Goal: Task Accomplishment & Management: Use online tool/utility

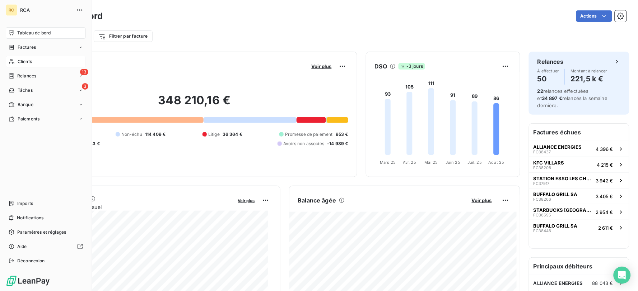
click at [25, 61] on span "Clients" at bounding box center [25, 62] width 14 height 6
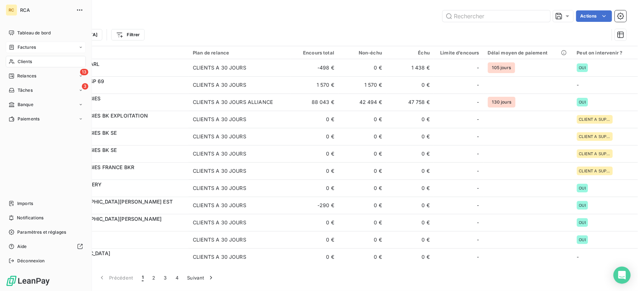
click at [16, 47] on div "Factures" at bounding box center [22, 47] width 27 height 6
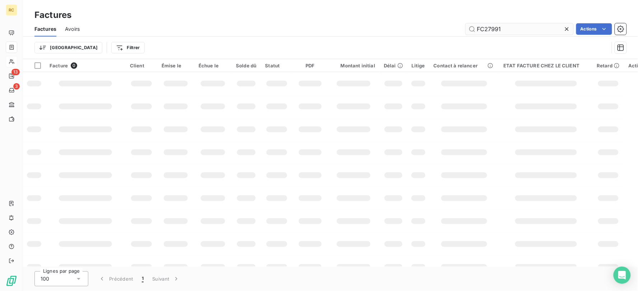
click at [487, 29] on input "FC27991" at bounding box center [520, 28] width 108 height 11
drag, startPoint x: 496, startPoint y: 29, endPoint x: 285, endPoint y: 37, distance: 212.0
click at [293, 34] on div "Factures Avoirs FC27991 Actions" at bounding box center [330, 29] width 615 height 15
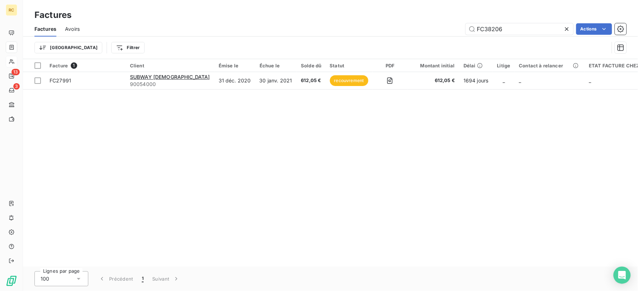
type input "FC38206"
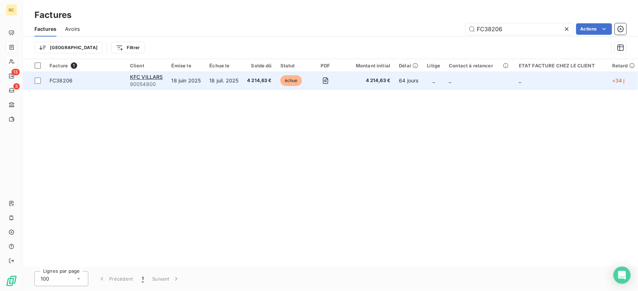
click at [185, 80] on td "18 juin 2025" at bounding box center [186, 80] width 38 height 17
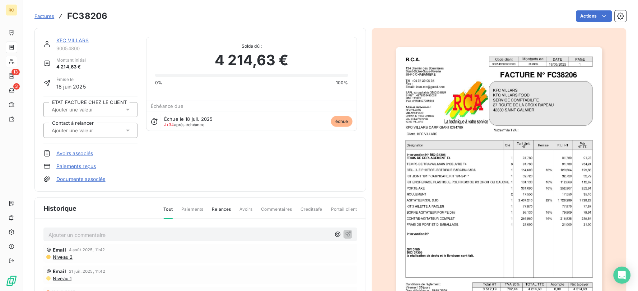
click at [69, 42] on link "KFC VILLARS" at bounding box center [72, 40] width 33 height 6
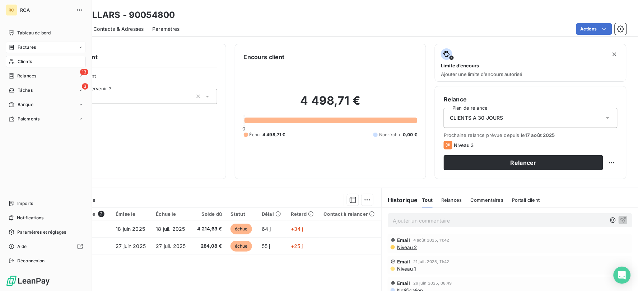
drag, startPoint x: 27, startPoint y: 48, endPoint x: 61, endPoint y: 47, distance: 34.5
click at [28, 47] on span "Factures" at bounding box center [27, 47] width 18 height 6
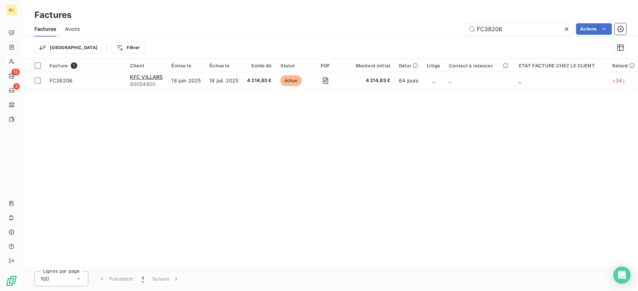
drag, startPoint x: 529, startPoint y: 28, endPoint x: 428, endPoint y: 35, distance: 100.8
click at [428, 35] on div "Factures Avoirs FC38206 Actions" at bounding box center [330, 29] width 615 height 15
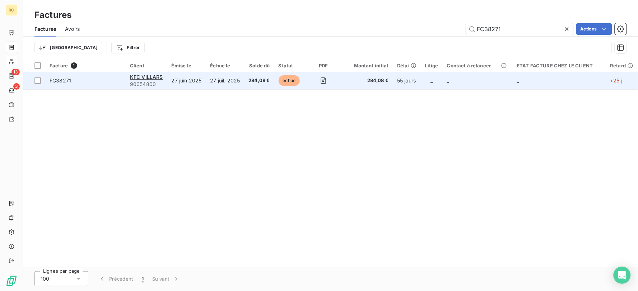
type input "FC38271"
click at [229, 81] on td "27 juil. 2025" at bounding box center [225, 80] width 38 height 17
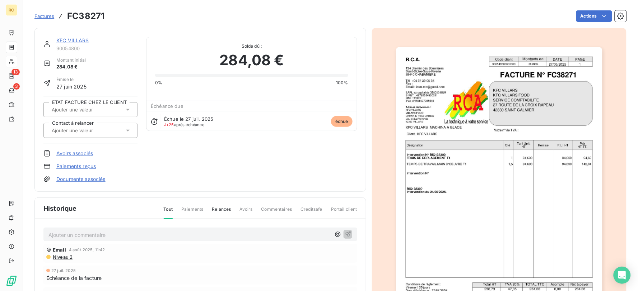
click at [74, 38] on link "KFC VILLARS" at bounding box center [72, 40] width 33 height 6
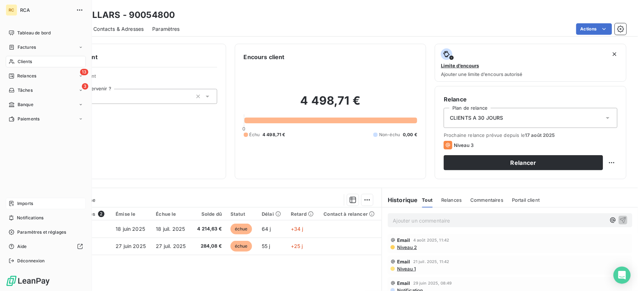
click at [54, 206] on div "Imports" at bounding box center [46, 203] width 80 height 11
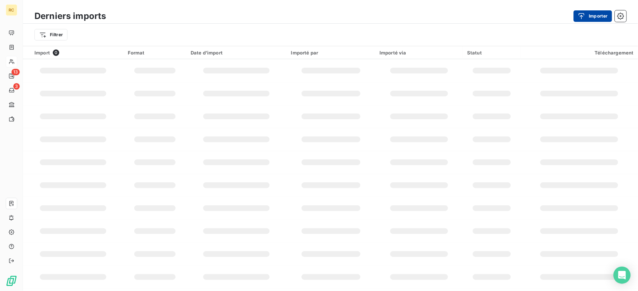
click at [603, 16] on button "Importer" at bounding box center [593, 15] width 38 height 11
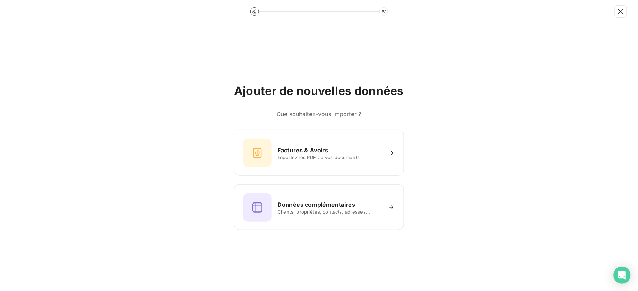
click at [296, 126] on div "Ajouter de nouvelles données Que souhaitez-vous importer ? Factures & Avoirs Im…" at bounding box center [318, 157] width 169 height 146
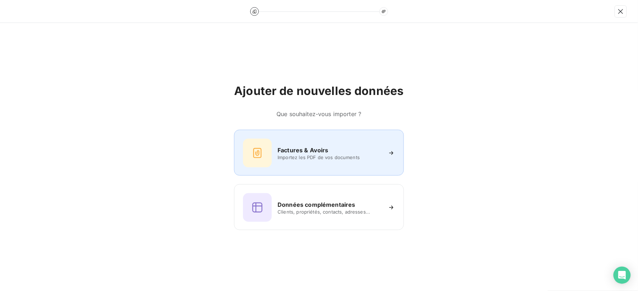
click at [297, 142] on div "Factures & Avoirs Importez les PDF de vos documents" at bounding box center [318, 153] width 151 height 29
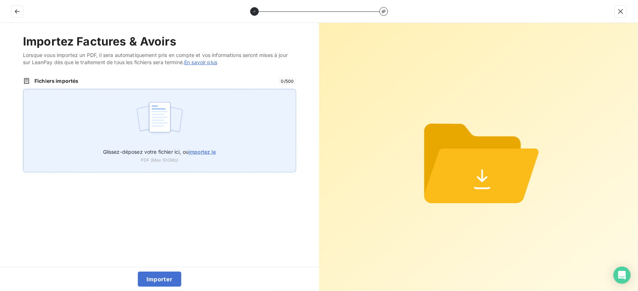
click at [192, 123] on div "Glissez-déposez votre fichier ici, ou importez le PDF (Max 100Mo)" at bounding box center [159, 131] width 273 height 84
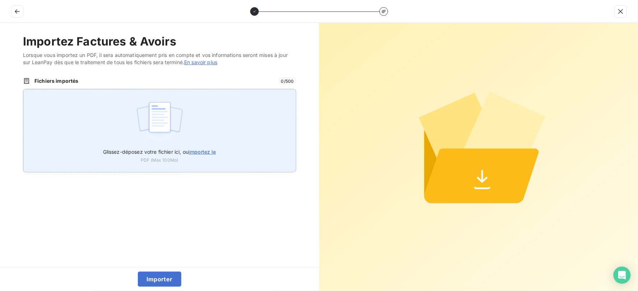
type input "C:\fakepath\AC250215.pdf"
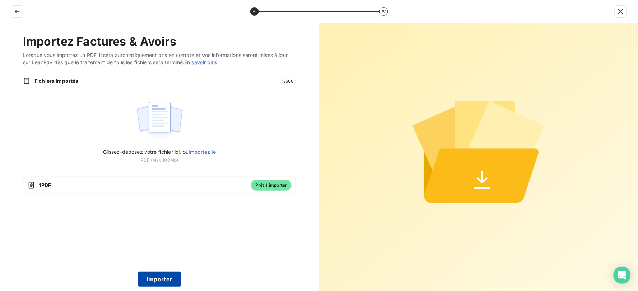
click at [171, 276] on button "Importer" at bounding box center [159, 279] width 43 height 15
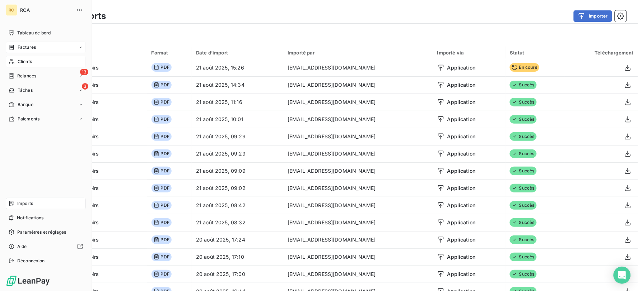
click at [20, 48] on span "Factures" at bounding box center [27, 47] width 18 height 6
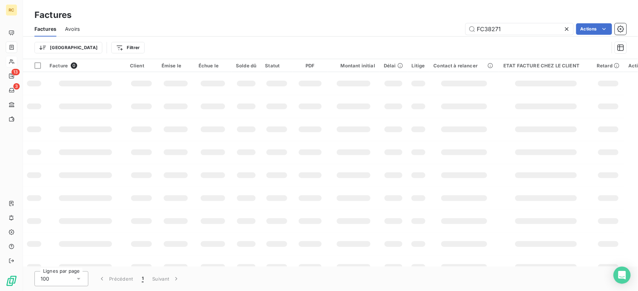
click at [72, 28] on span "Avoirs" at bounding box center [72, 28] width 15 height 7
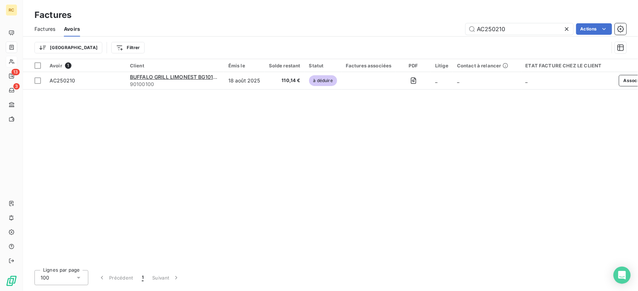
drag, startPoint x: 521, startPoint y: 31, endPoint x: 464, endPoint y: 31, distance: 57.1
click at [464, 31] on div "AC250210 Actions" at bounding box center [358, 28] width 538 height 11
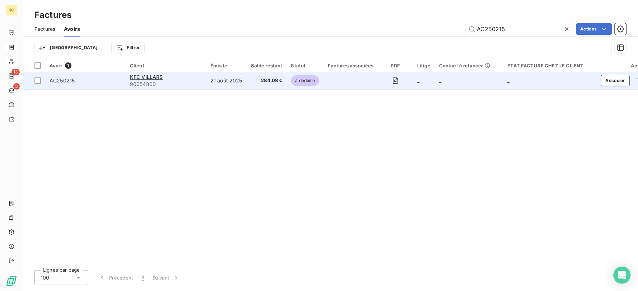
type input "AC250215"
click at [253, 85] on td "284,08 €" at bounding box center [267, 80] width 40 height 17
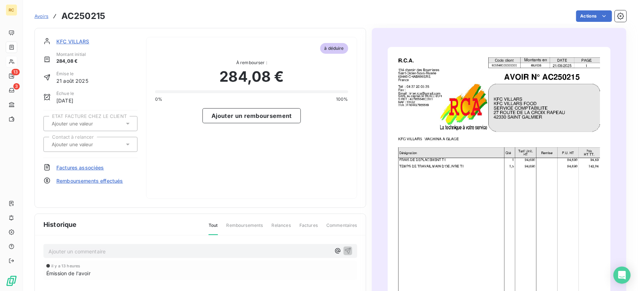
click at [89, 169] on span "Factures associées" at bounding box center [80, 168] width 48 height 8
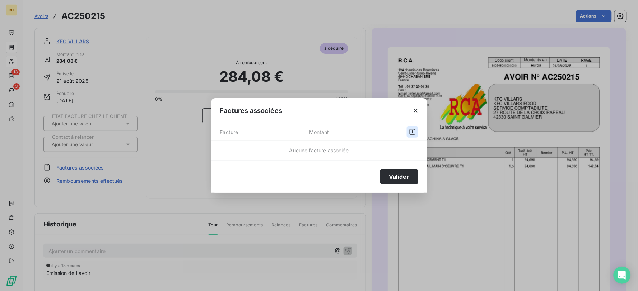
click at [412, 132] on icon "button" at bounding box center [413, 132] width 6 height 6
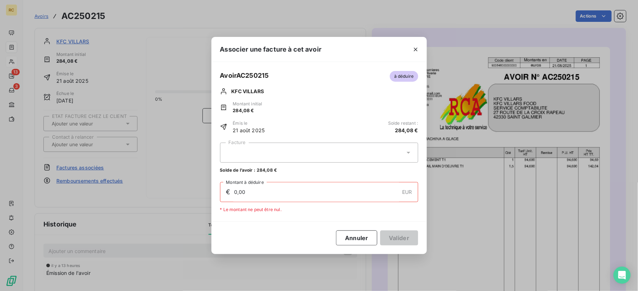
click at [265, 158] on div at bounding box center [319, 153] width 198 height 20
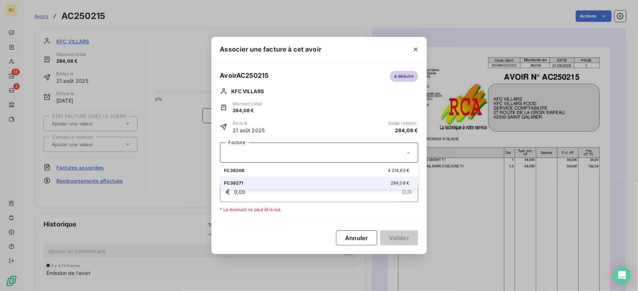
click at [256, 181] on div "FC38271 284,08 €" at bounding box center [319, 183] width 190 height 7
type input "284,08"
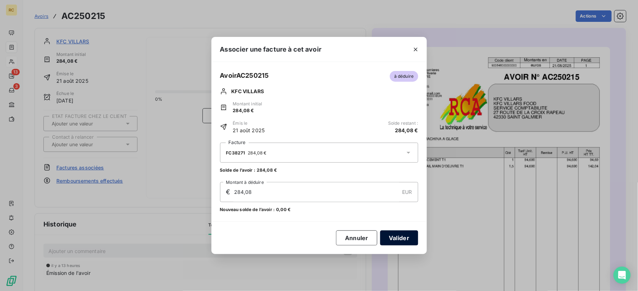
click at [397, 239] on button "Valider" at bounding box center [399, 238] width 38 height 15
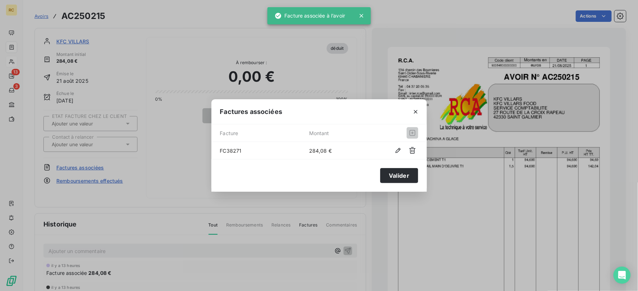
drag, startPoint x: 416, startPoint y: 112, endPoint x: 410, endPoint y: 111, distance: 6.2
click at [415, 112] on icon "button" at bounding box center [415, 111] width 7 height 7
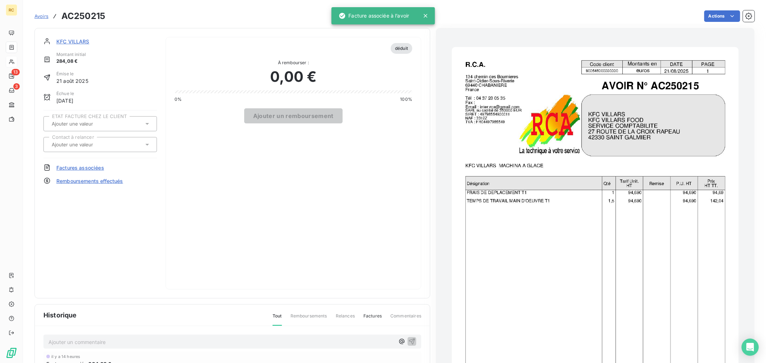
click at [92, 16] on h3 "AC250215" at bounding box center [83, 16] width 44 height 13
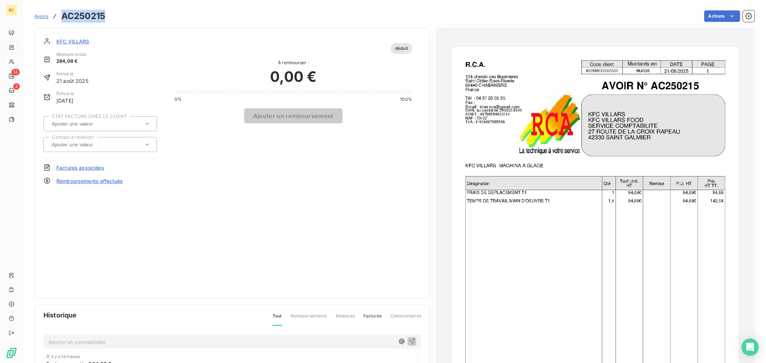
copy h3 "AC250215"
